Goal: Transaction & Acquisition: Purchase product/service

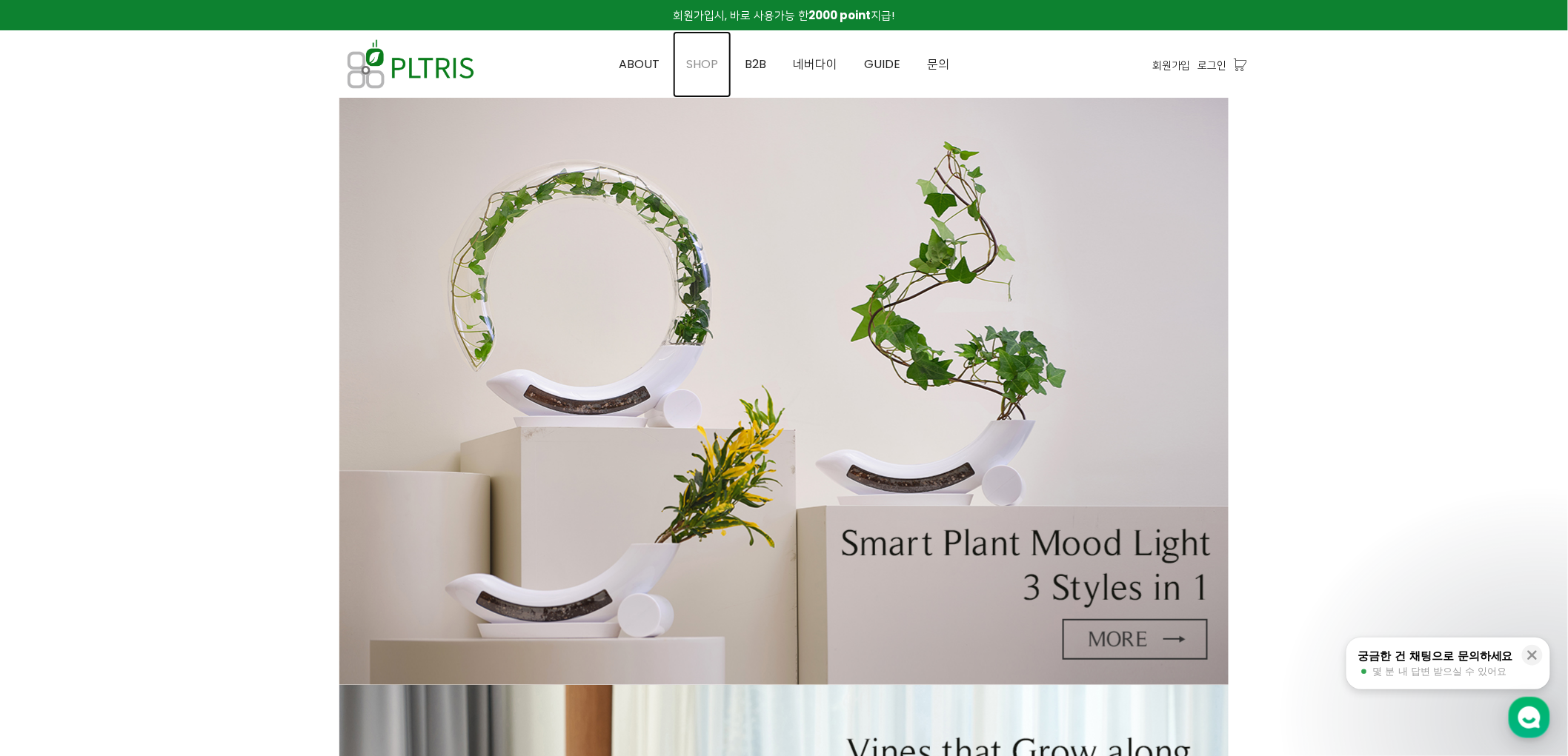
click at [695, 49] on link "SHOP" at bounding box center [701, 64] width 59 height 67
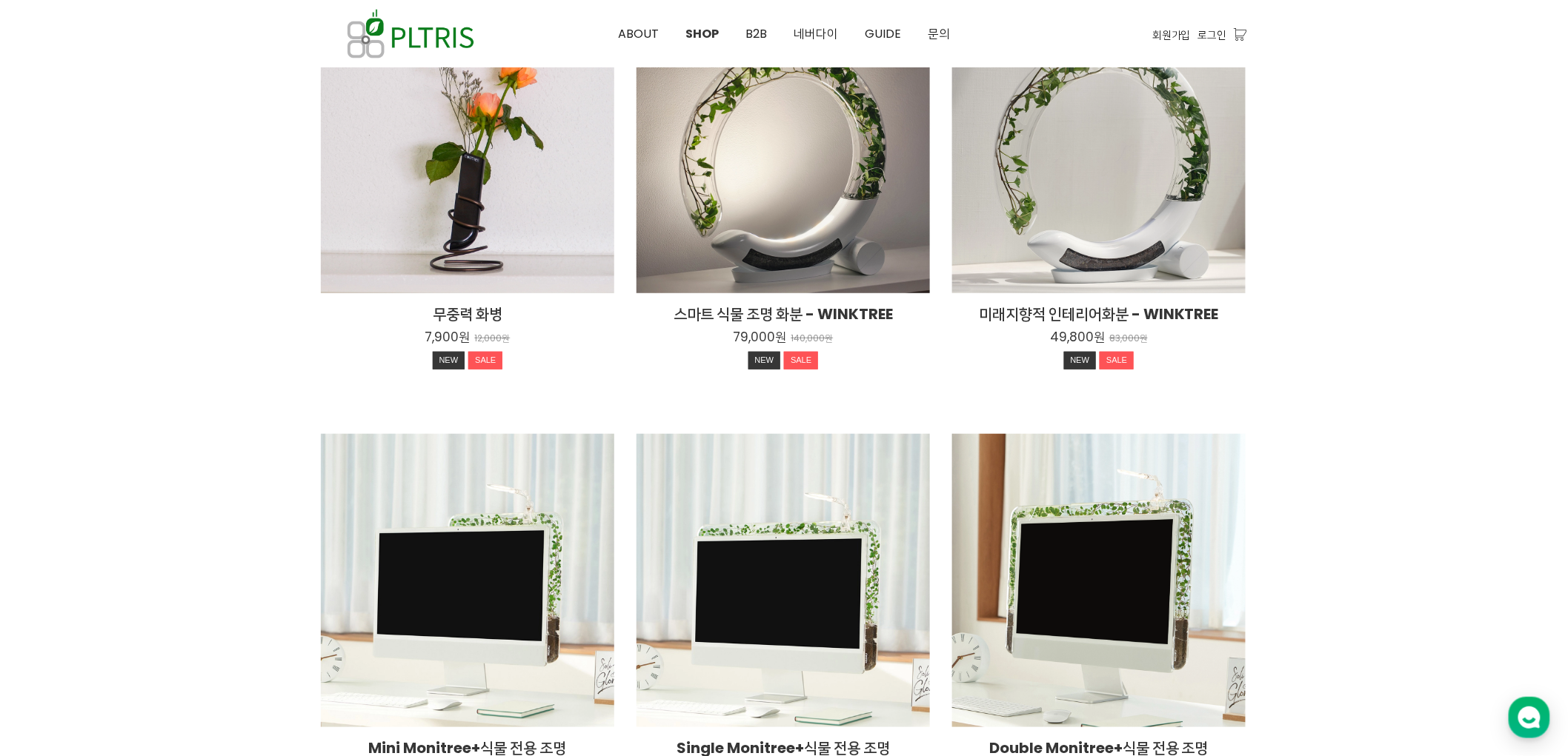
scroll to position [82, 0]
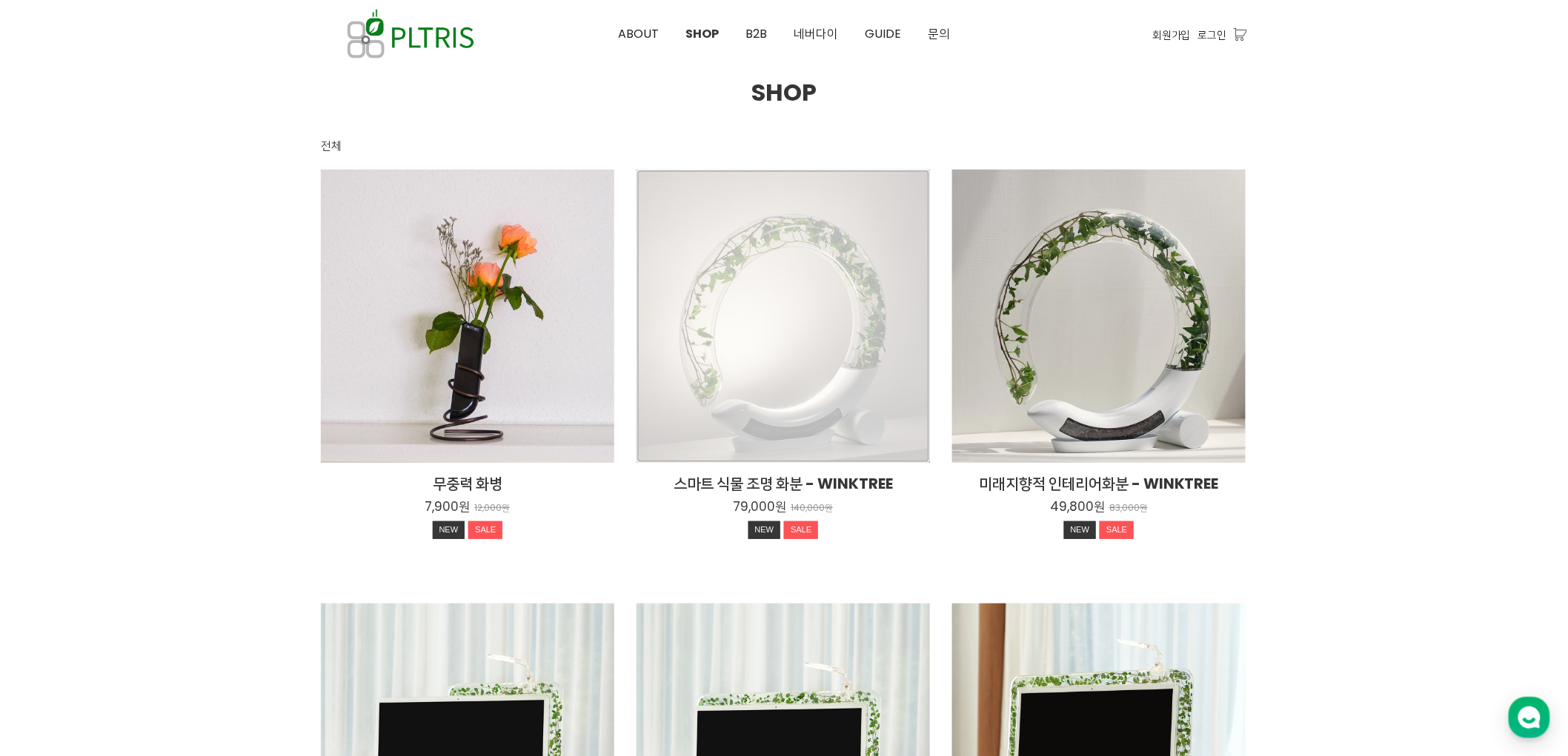
click at [697, 304] on div "스마트 식물 조명 화분 - WINKTREE 79,000원 140,000원 NEW SALE" at bounding box center [783, 316] width 294 height 293
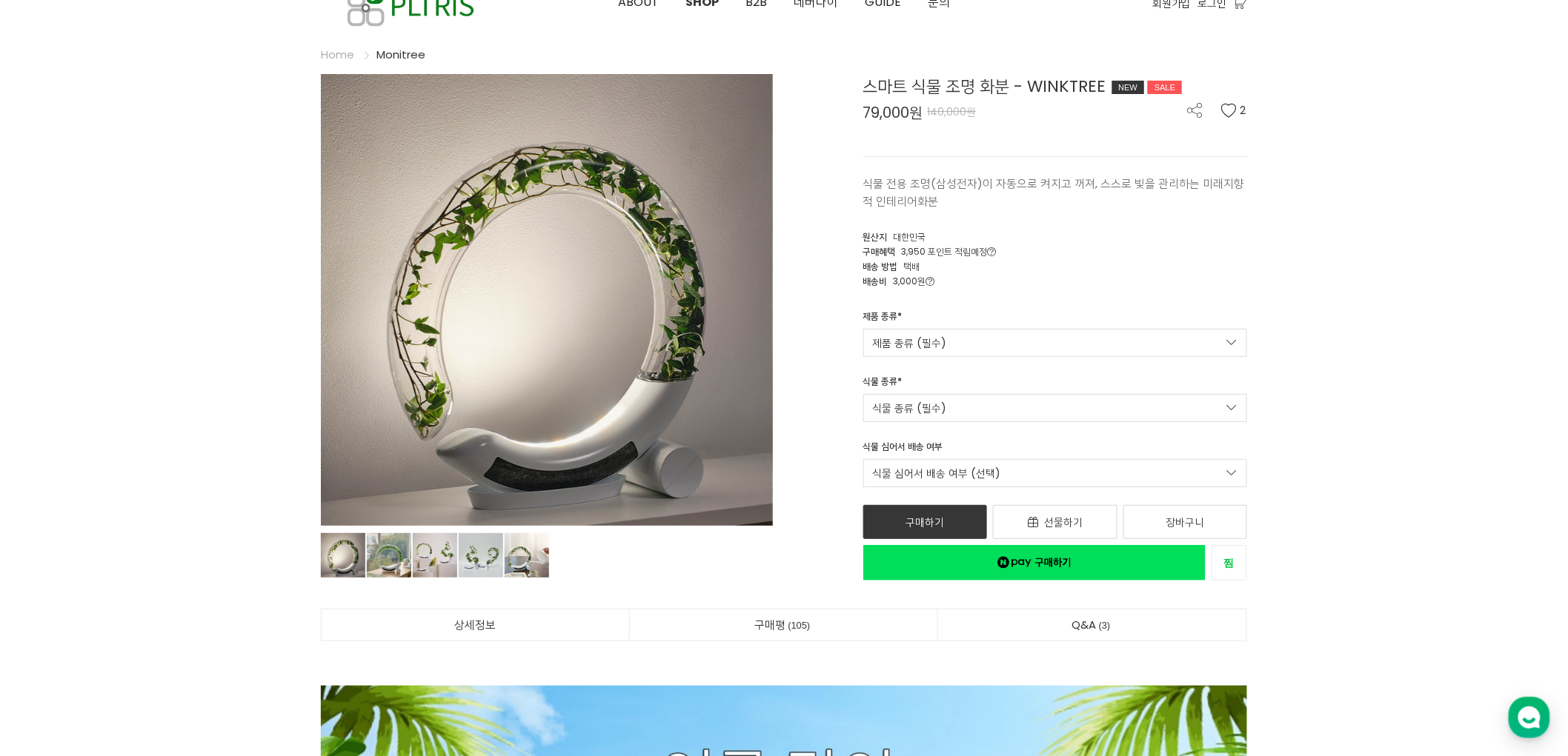
scroll to position [164, 0]
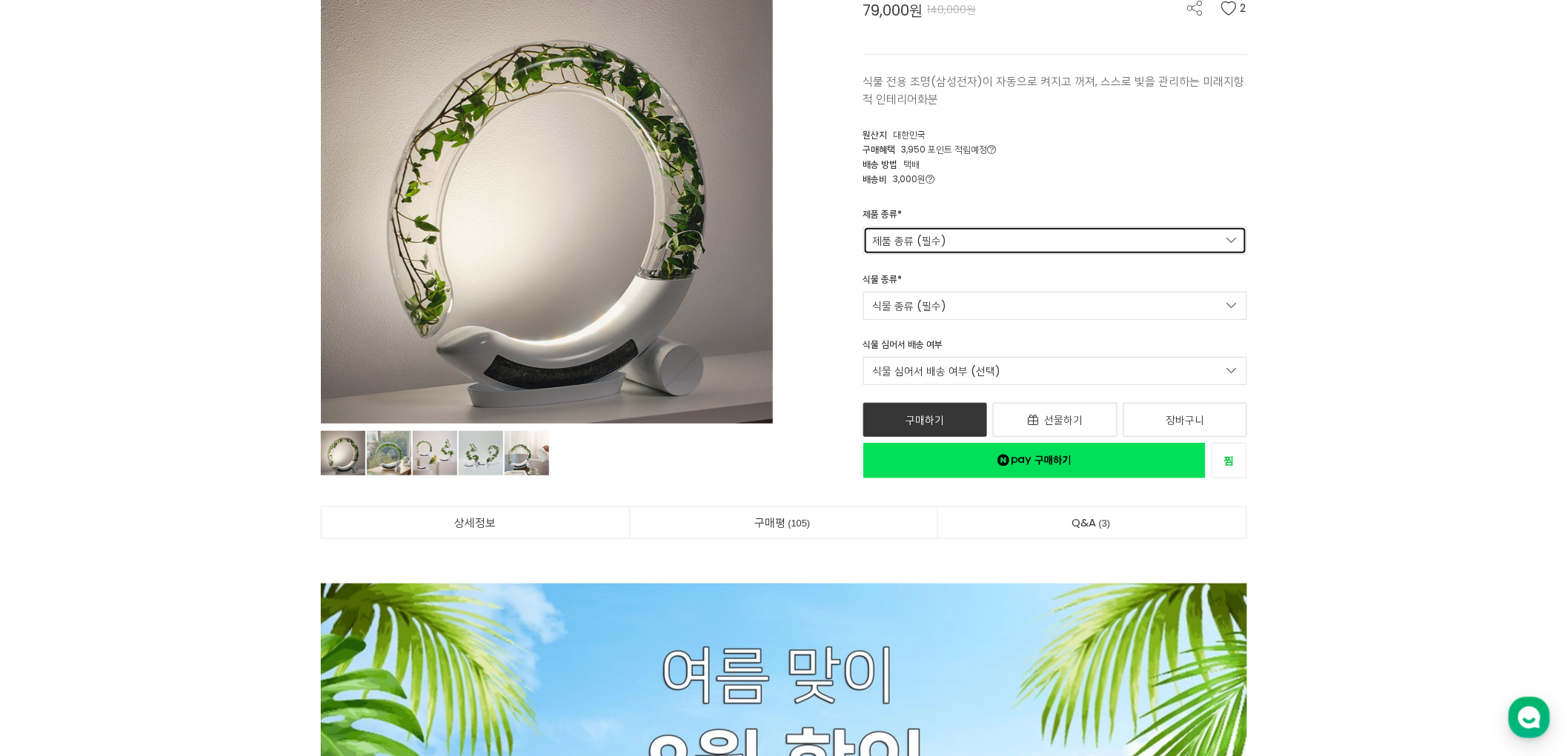
click at [1085, 240] on link "제품 종류 (필수)" at bounding box center [1055, 241] width 384 height 28
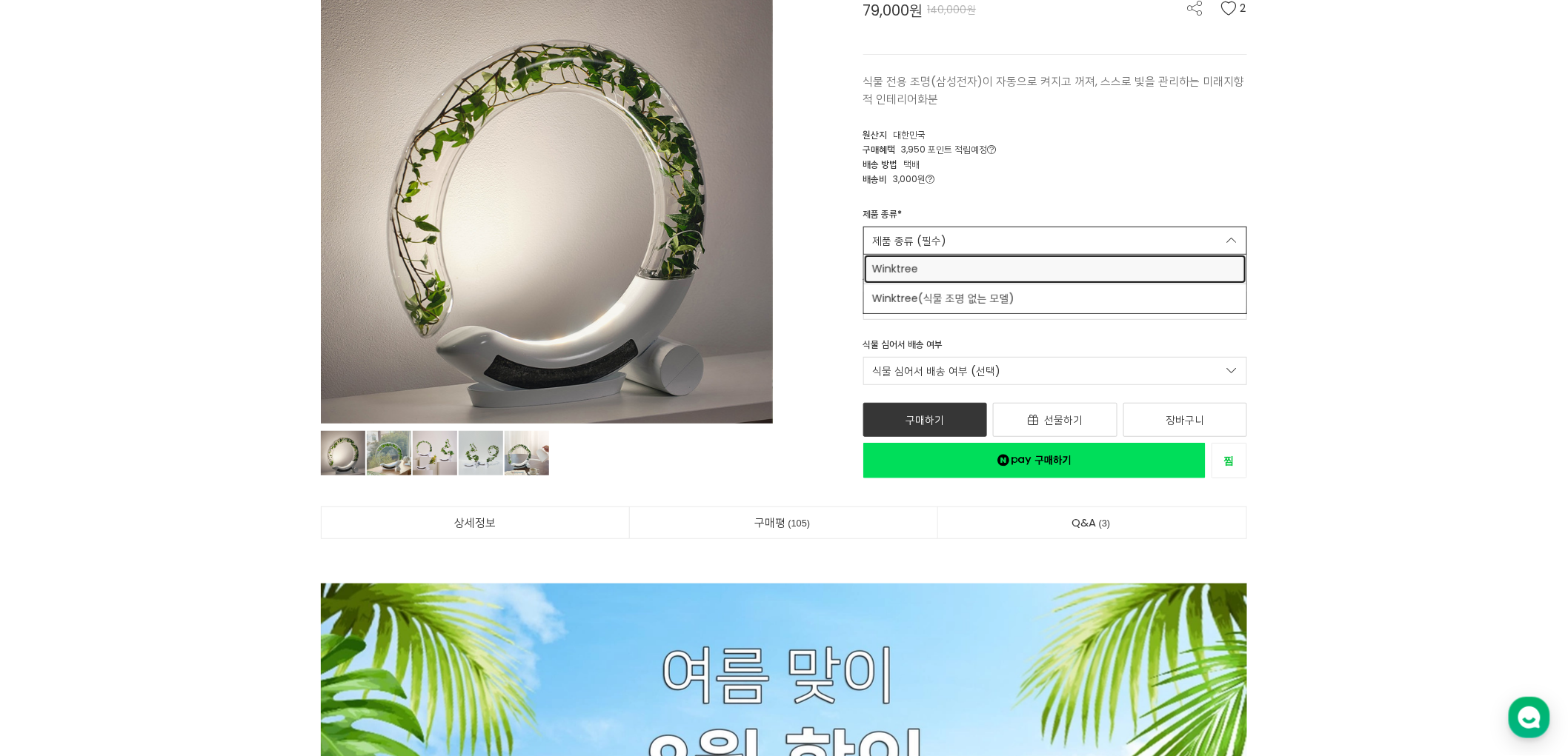
click at [1088, 272] on span "Winktree" at bounding box center [1055, 269] width 366 height 16
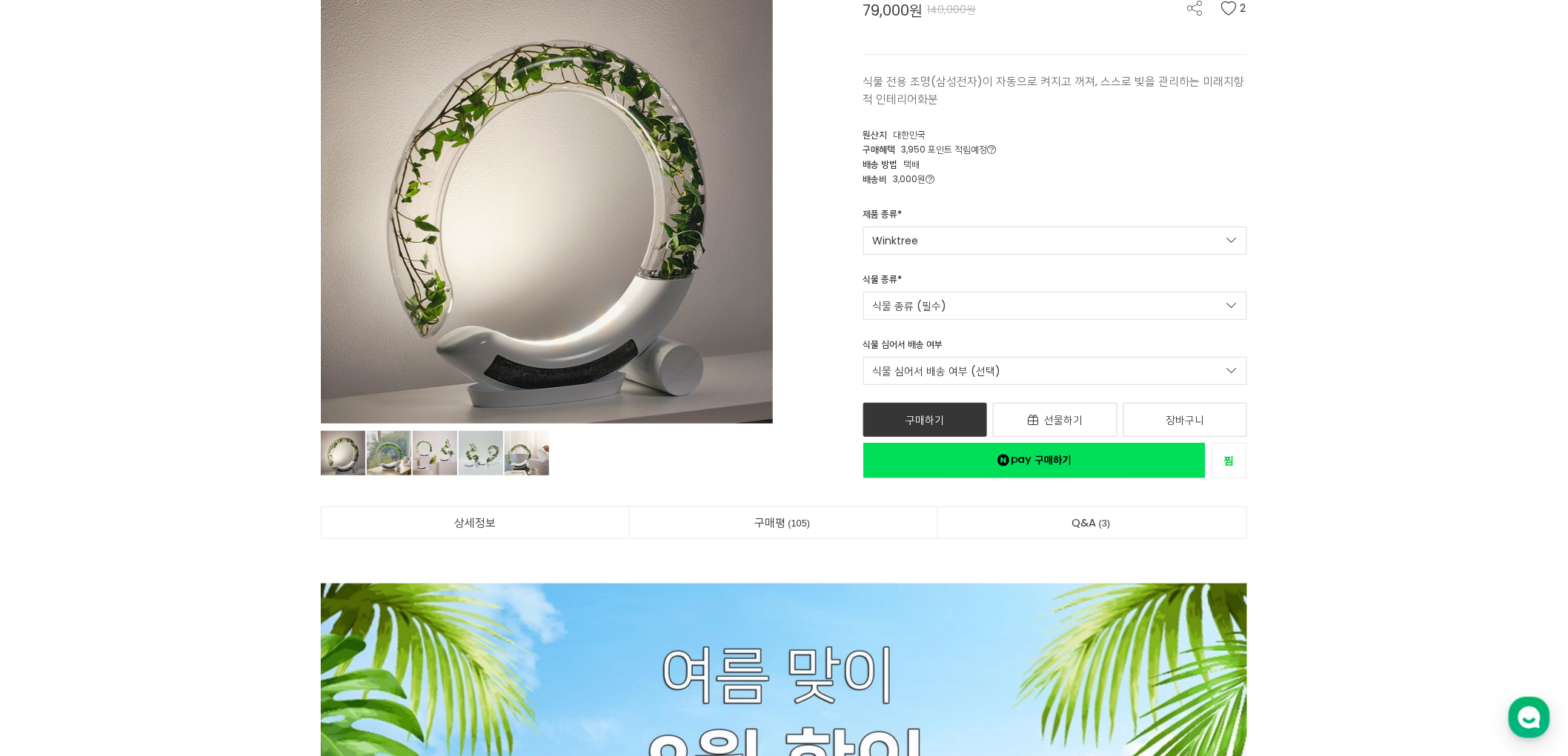
click at [1065, 297] on link "식물 종류 (필수)" at bounding box center [1055, 306] width 384 height 28
click at [1065, 307] on link "식물 종류 (필수)" at bounding box center [1055, 306] width 384 height 28
click at [1069, 221] on div "제품 종류 * Winktree Winktree Winktree(식물 조명 없는 모델)" at bounding box center [1056, 231] width 407 height 48
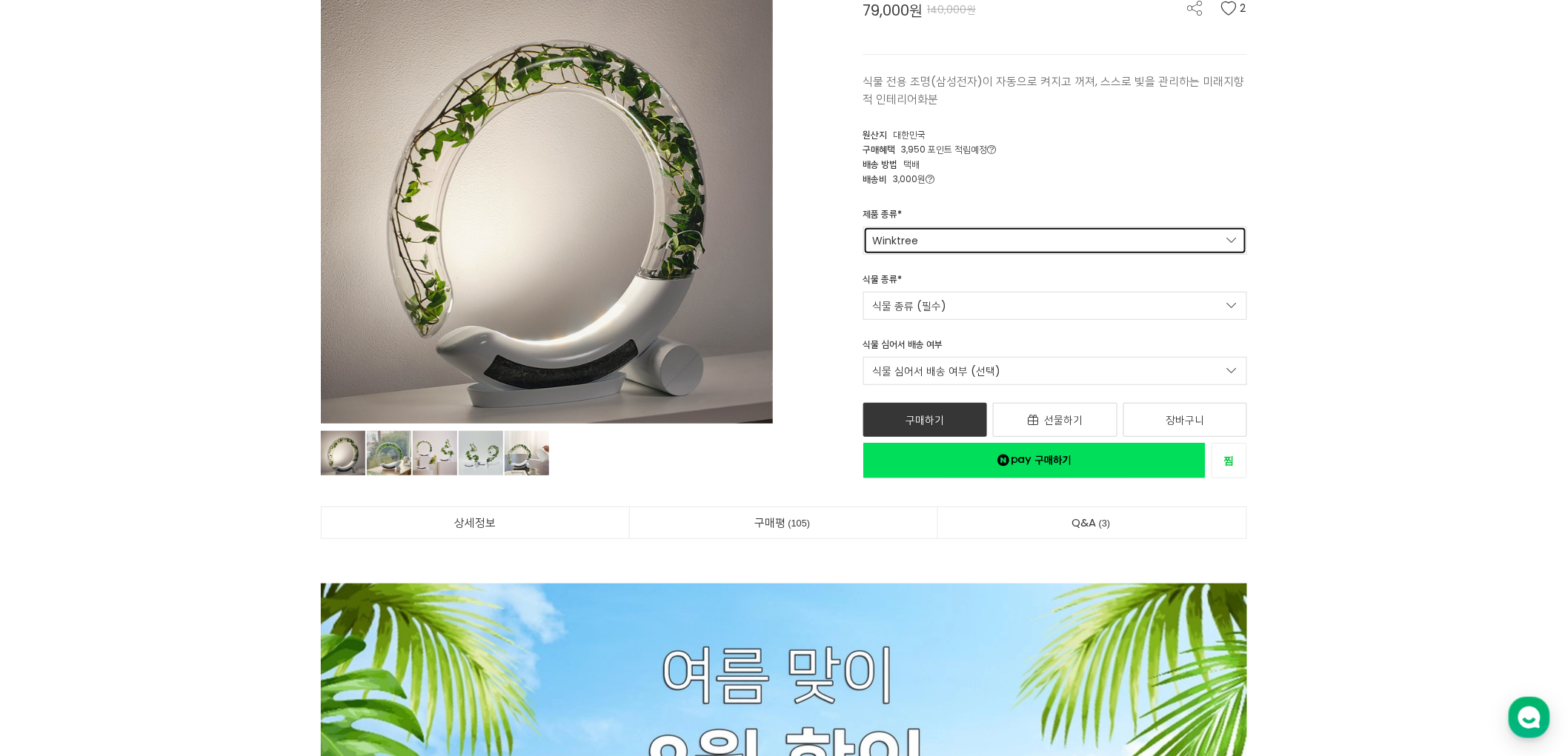
click at [1065, 240] on link "Winktree" at bounding box center [1055, 241] width 384 height 28
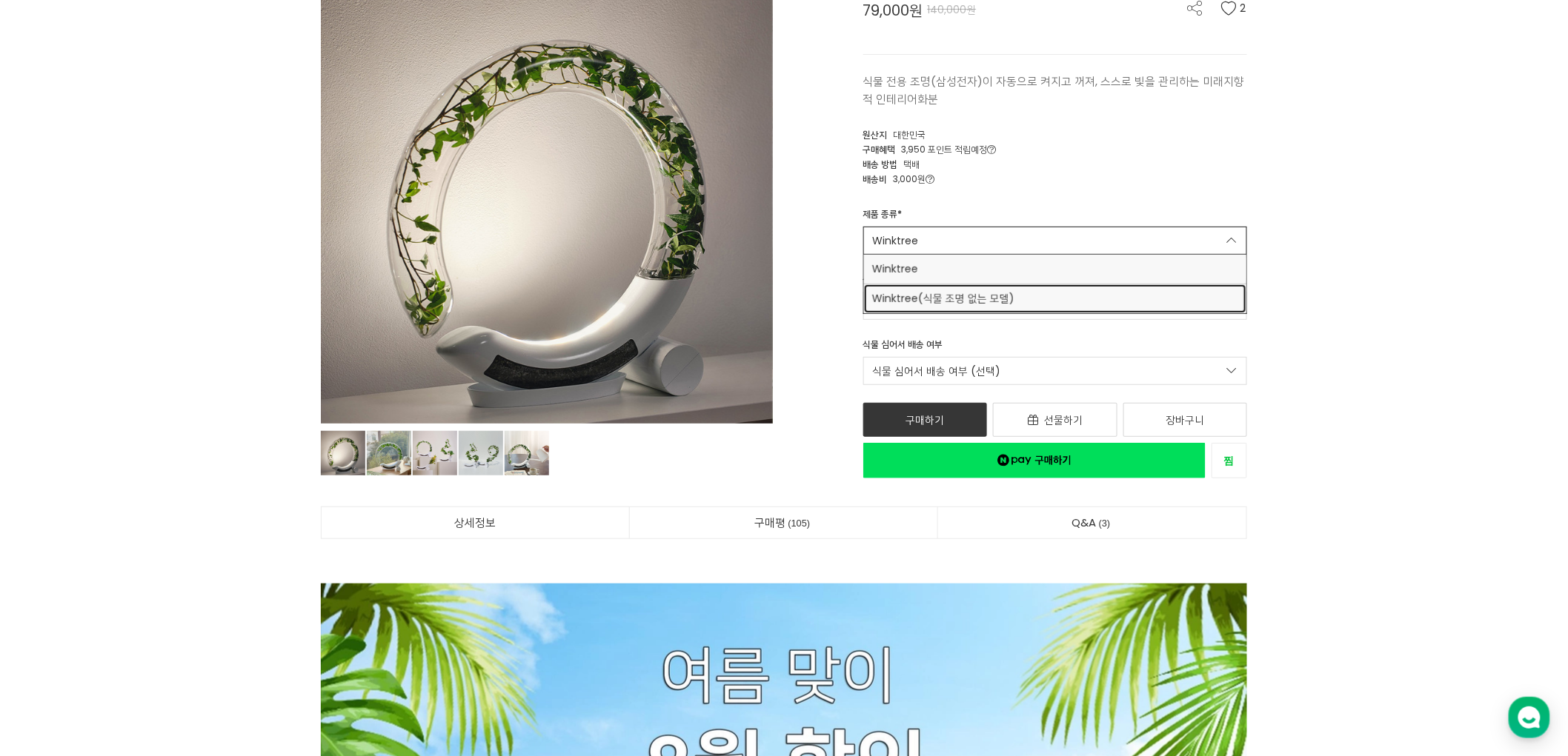
click at [1033, 298] on span "Winktree(식물 조명 없는 모델)" at bounding box center [1055, 299] width 366 height 16
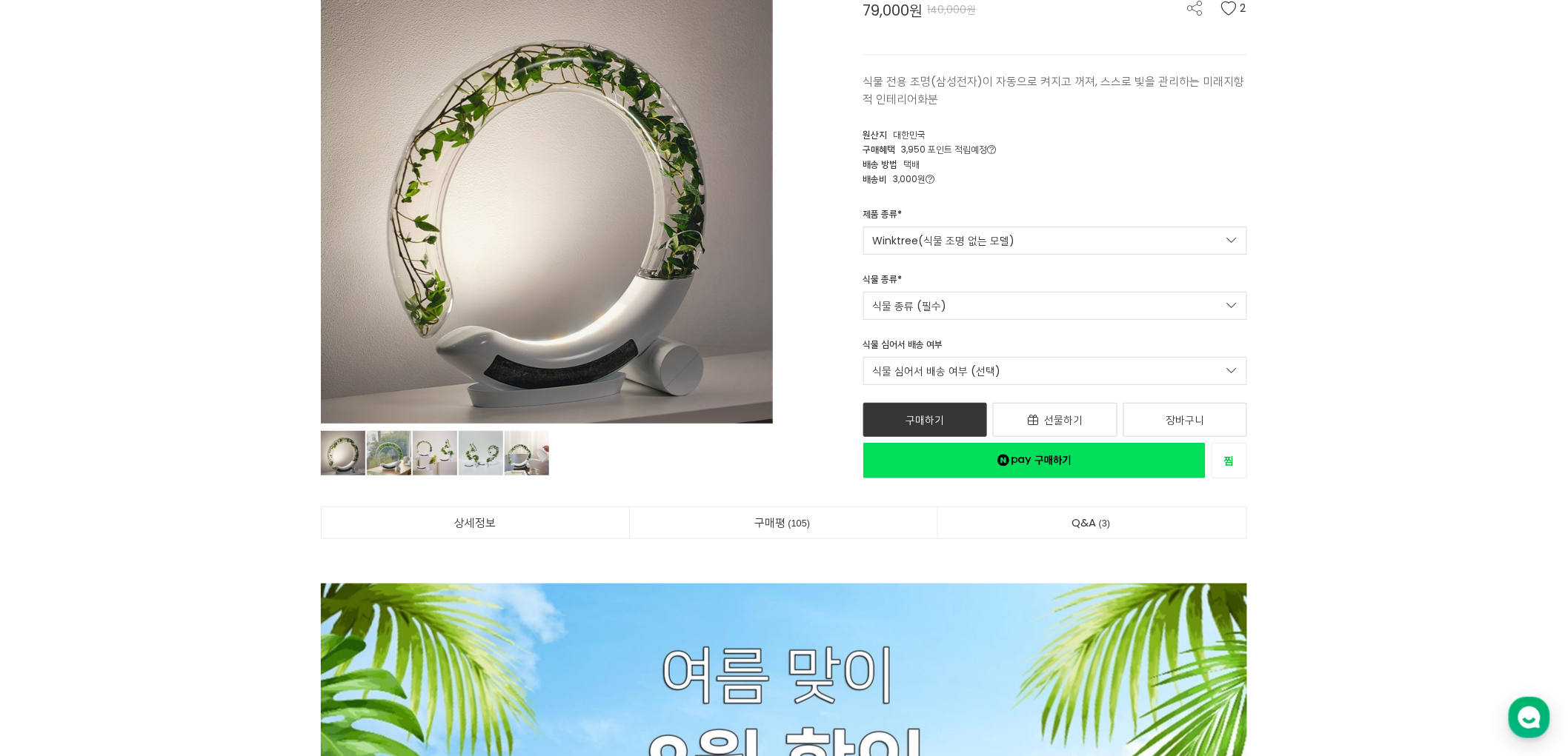
click at [1035, 311] on link "식물 종류 (필수)" at bounding box center [1055, 306] width 384 height 28
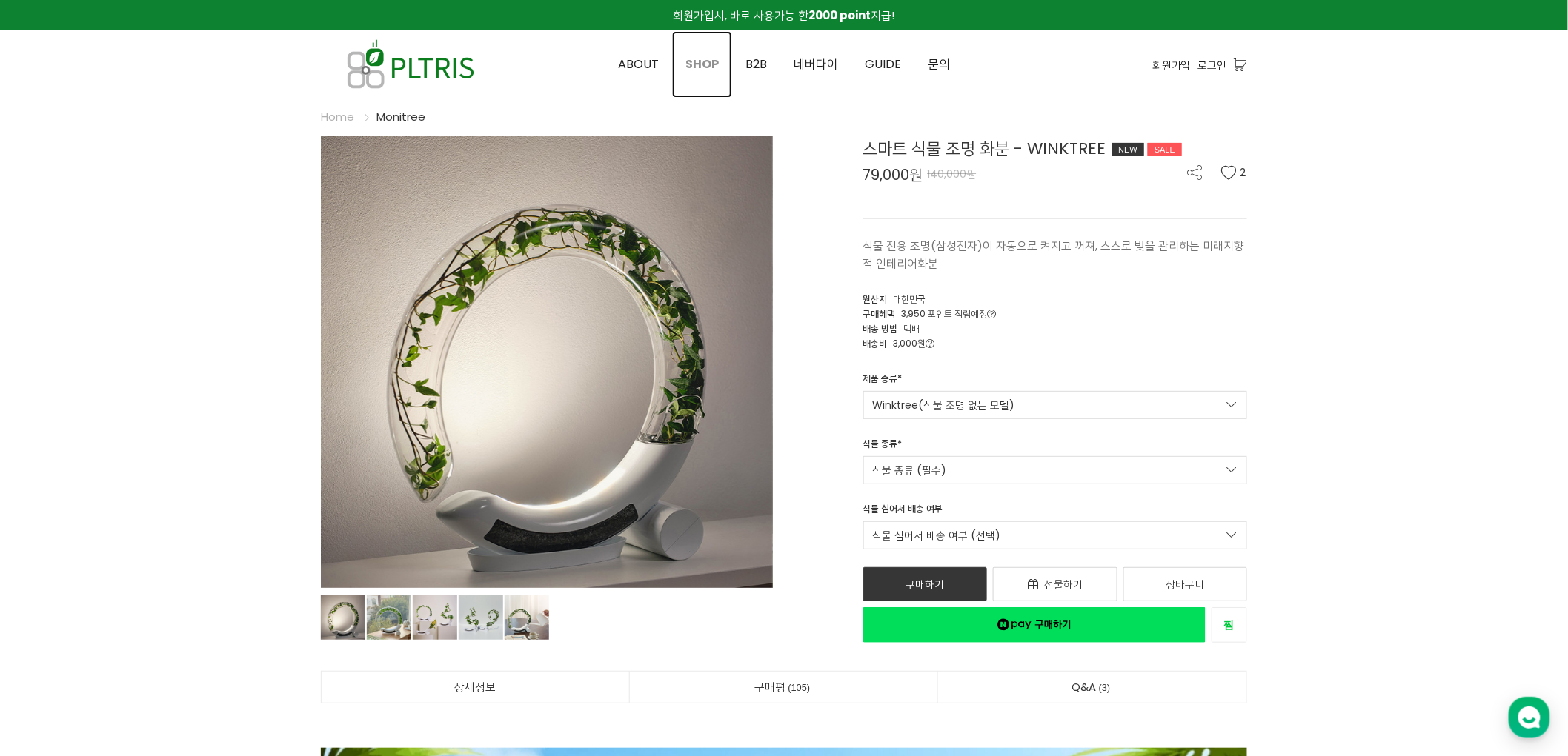
click span "SHOP"
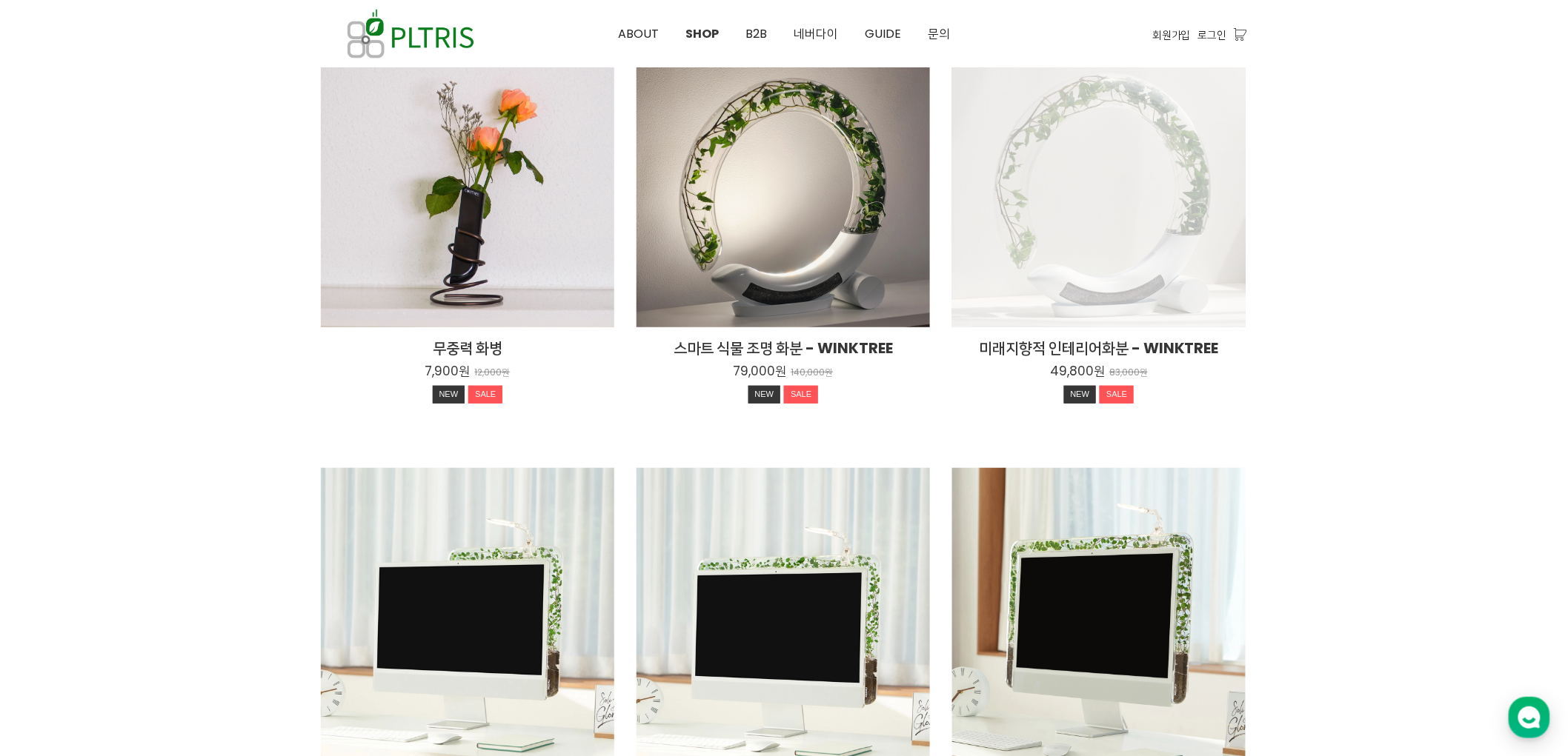
scroll to position [247, 0]
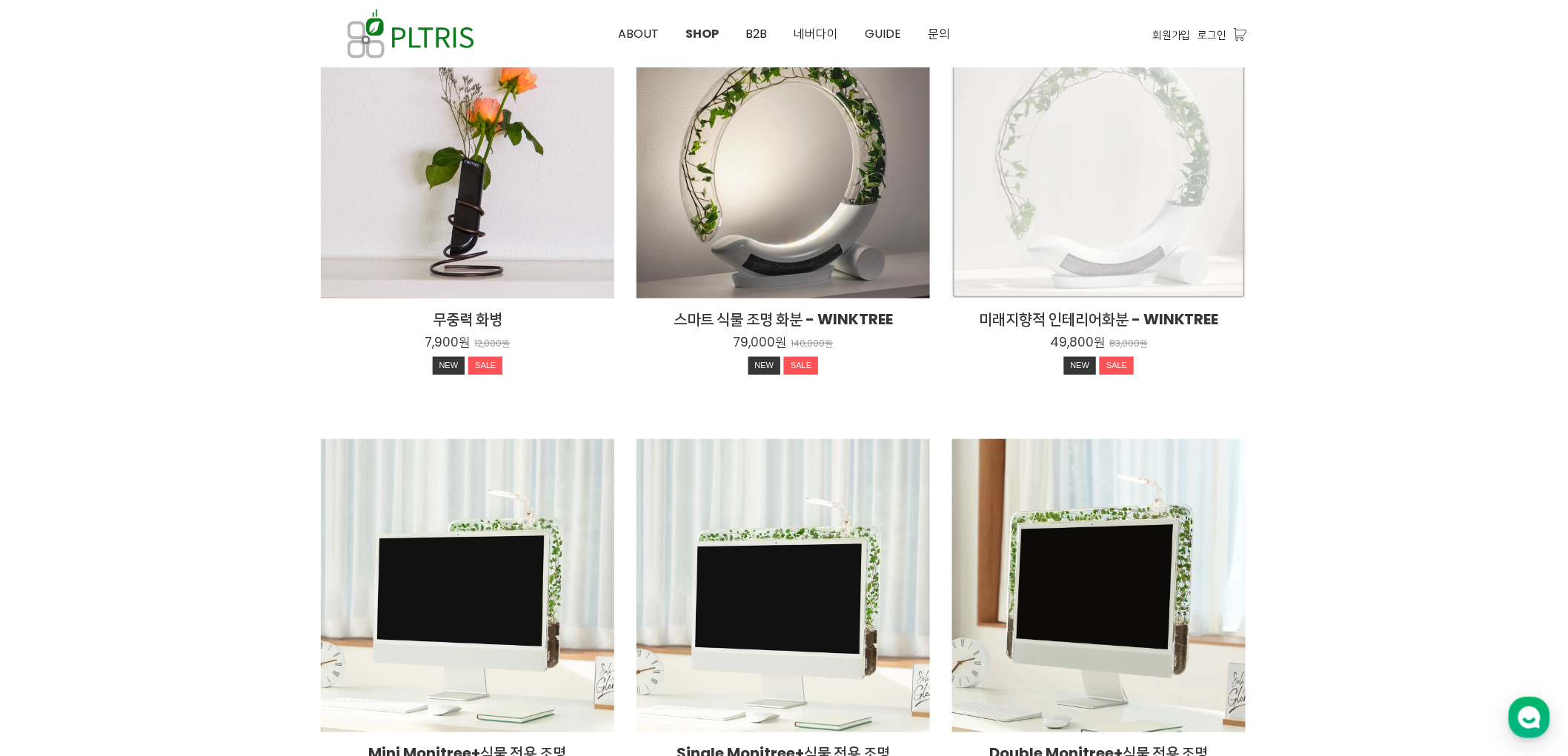
click at [1144, 171] on div "미래지향적 인테리어화분 - WINKTREE 49,800원 83,000원 NEW SALE" at bounding box center [1098, 152] width 294 height 293
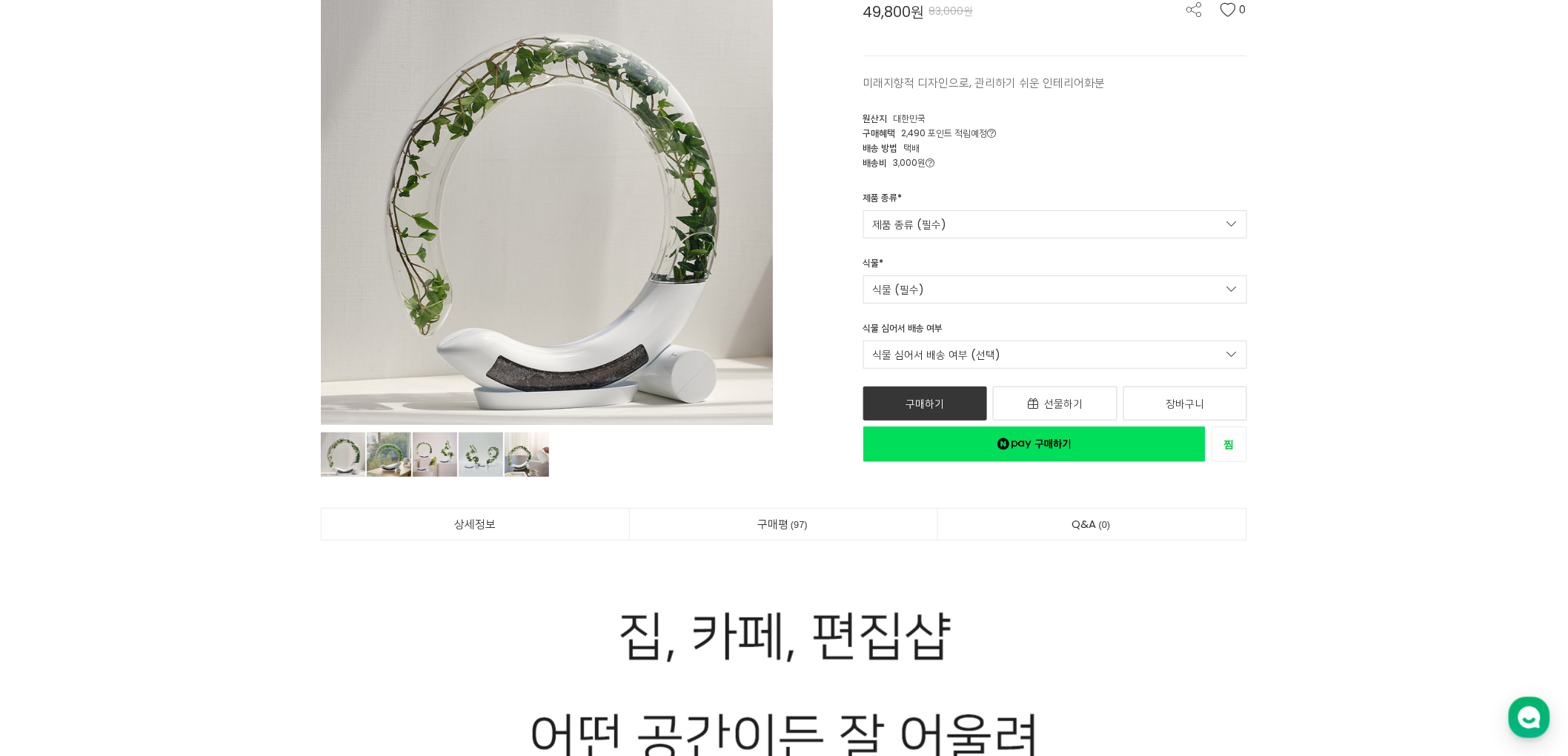
scroll to position [164, 0]
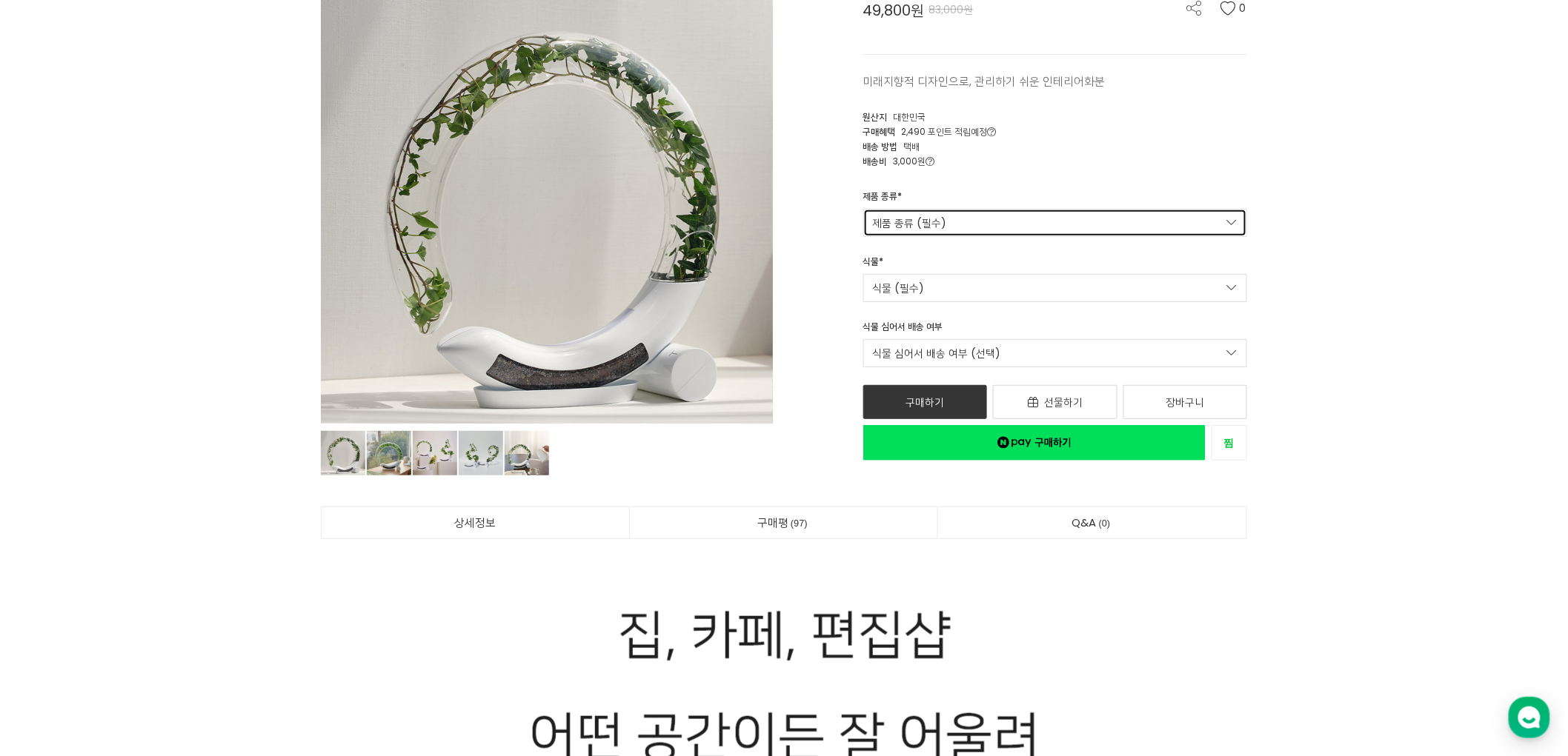
click at [1089, 229] on link "제품 종류 (필수)" at bounding box center [1055, 223] width 384 height 28
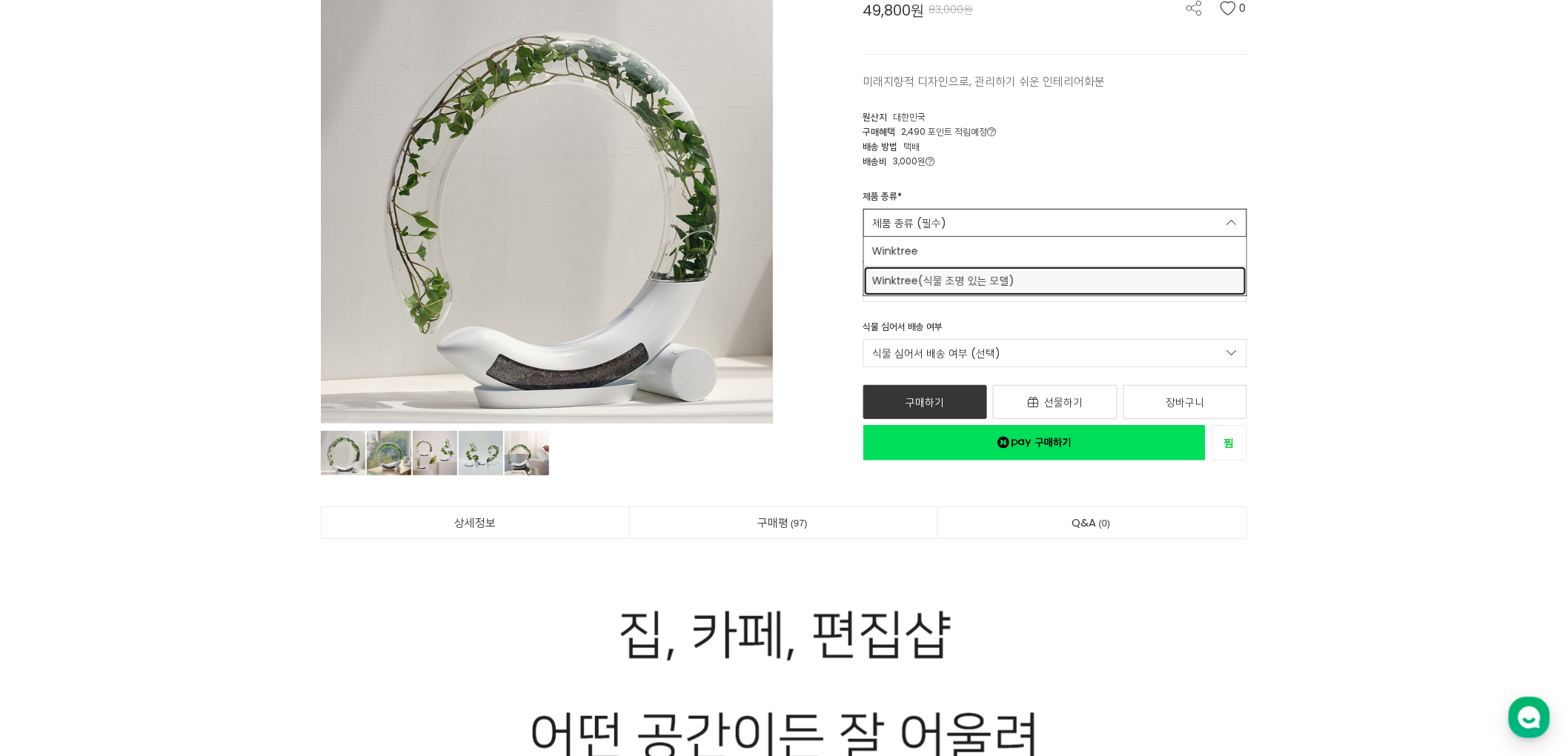
click at [1073, 283] on span "Winktree(식물 조명 있는 모델)" at bounding box center [1055, 281] width 366 height 16
click at [1072, 290] on link "식물 (필수)" at bounding box center [1055, 288] width 384 height 28
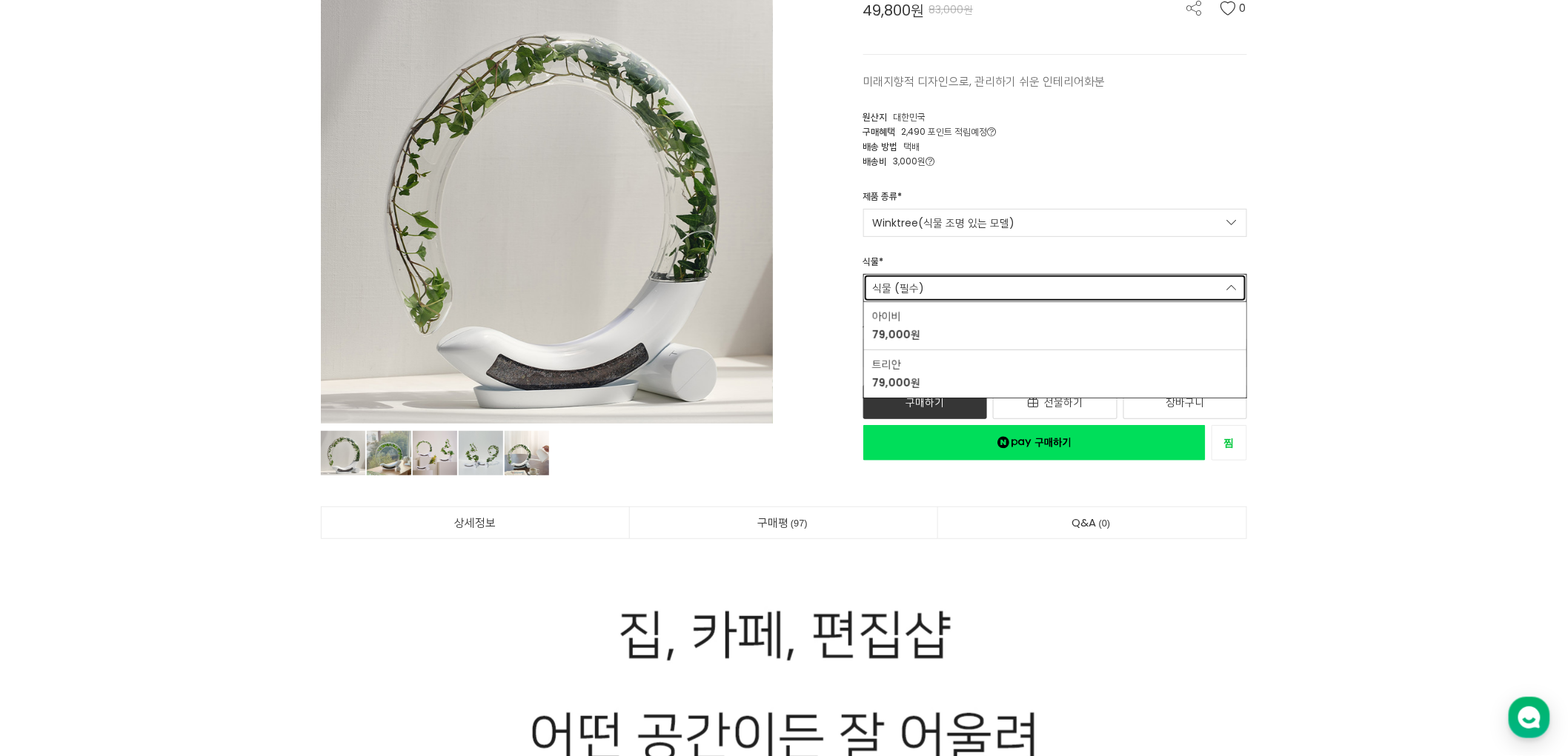
click at [1072, 289] on link "식물 (필수)" at bounding box center [1055, 288] width 384 height 28
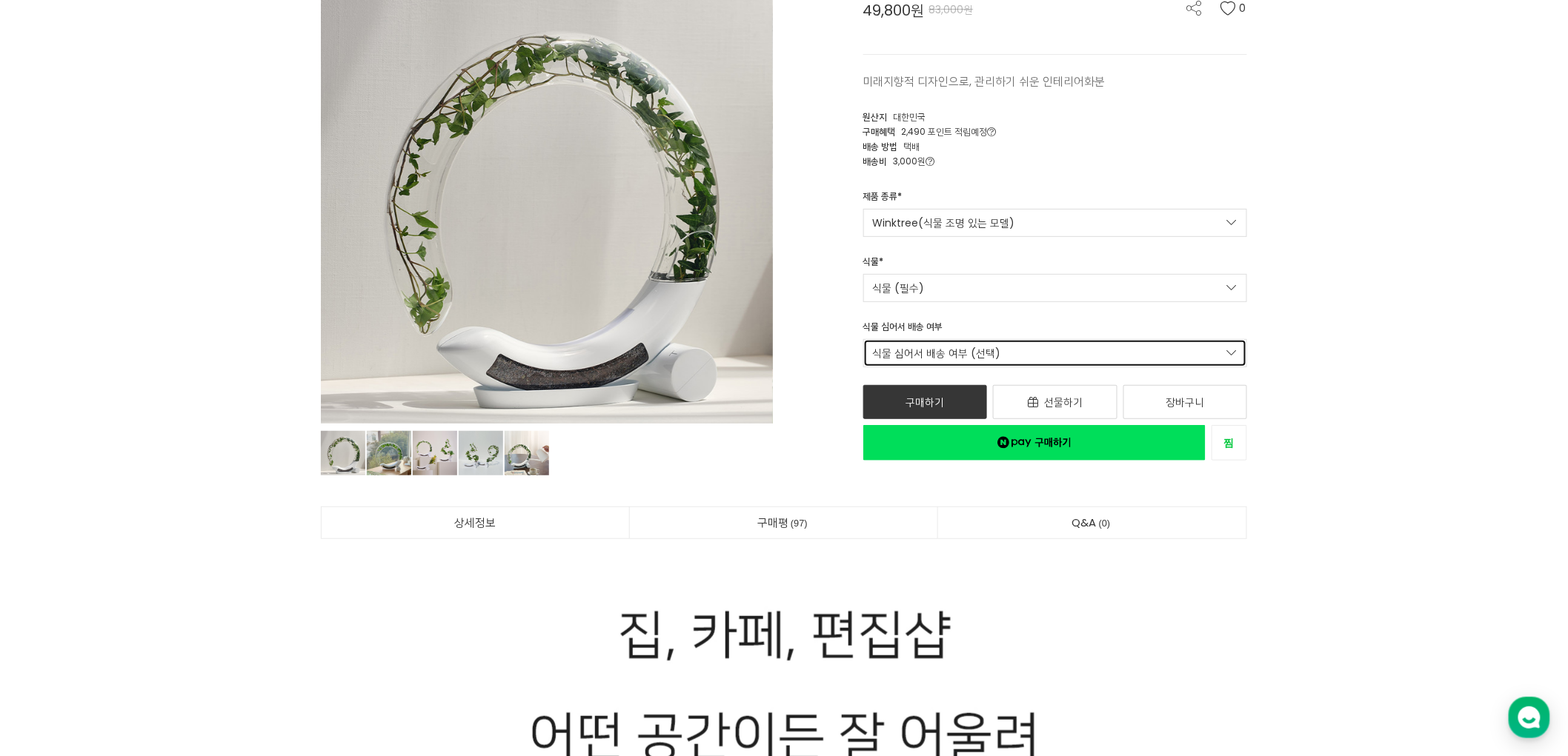
click at [928, 364] on link "식물 심어서 배송 여부 (선택)" at bounding box center [1055, 354] width 384 height 28
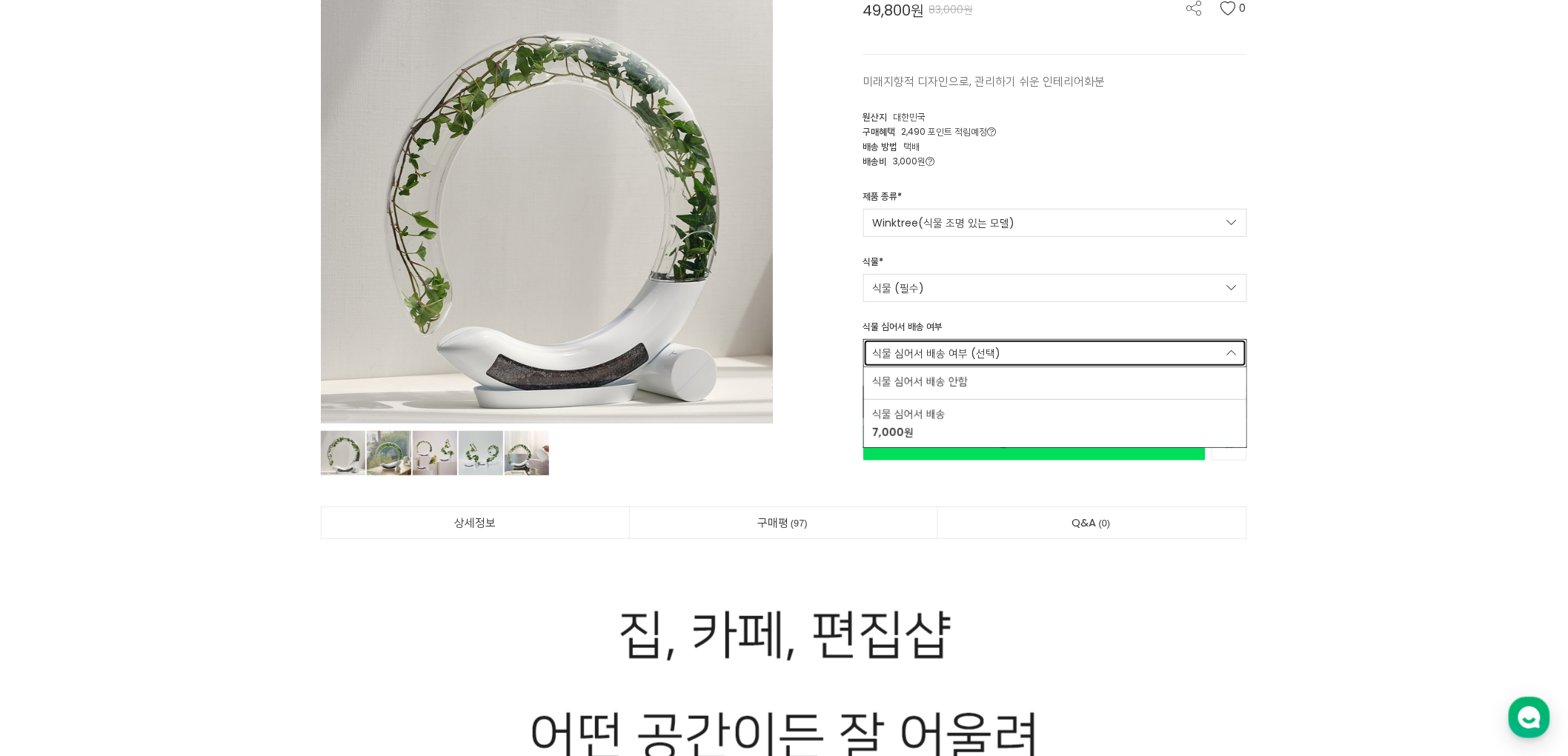
click at [1017, 344] on link "식물 심어서 배송 여부 (선택)" at bounding box center [1055, 354] width 384 height 28
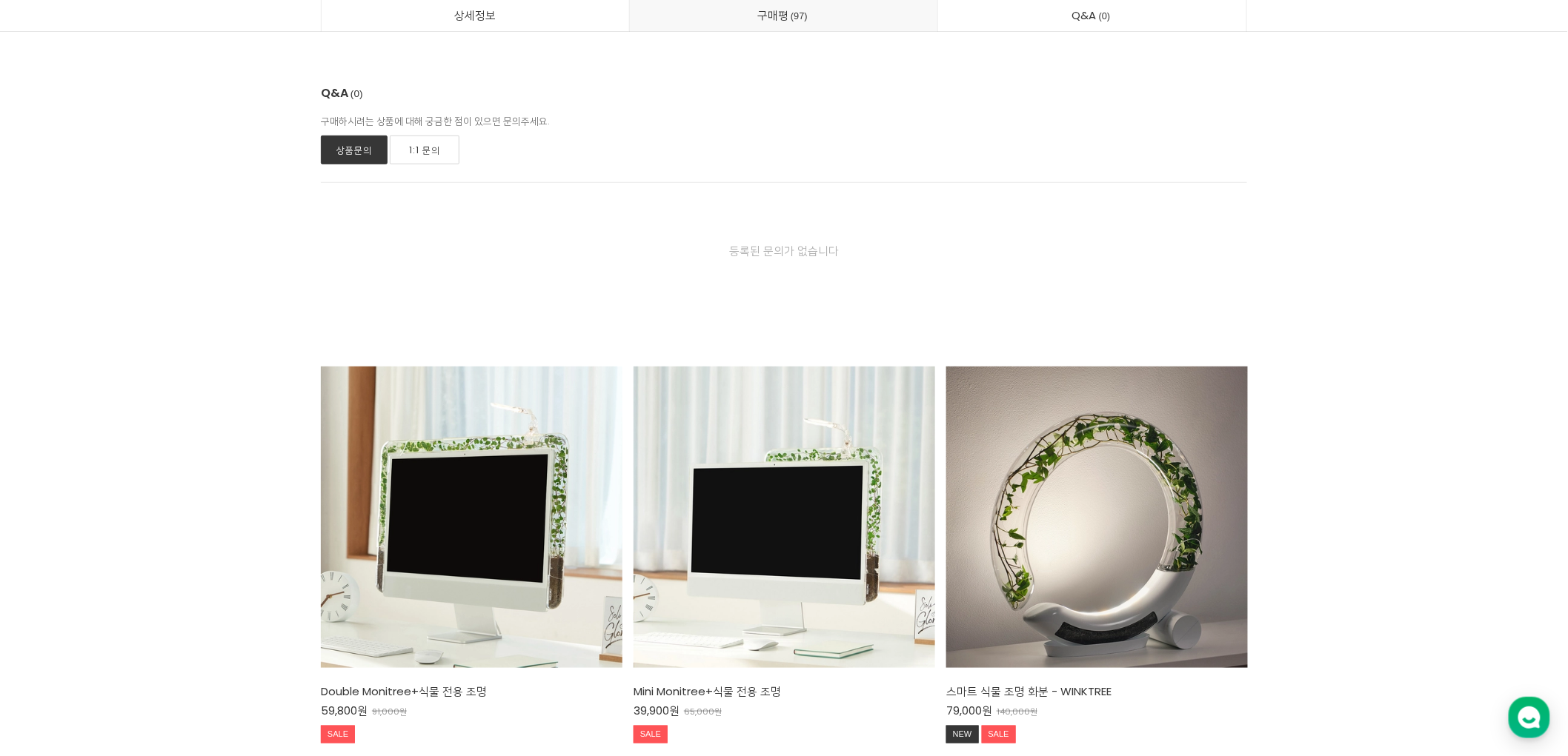
scroll to position [33206, 0]
